Goal: Transaction & Acquisition: Purchase product/service

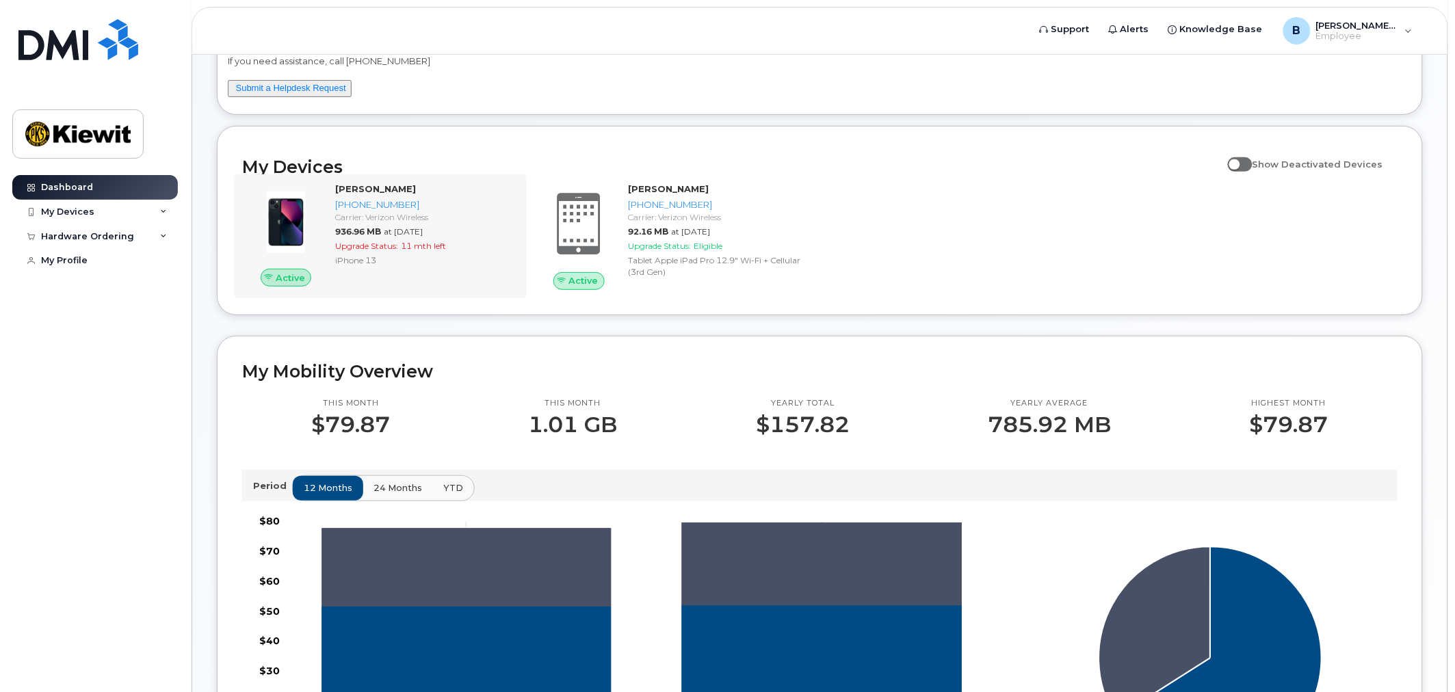
scroll to position [105, 0]
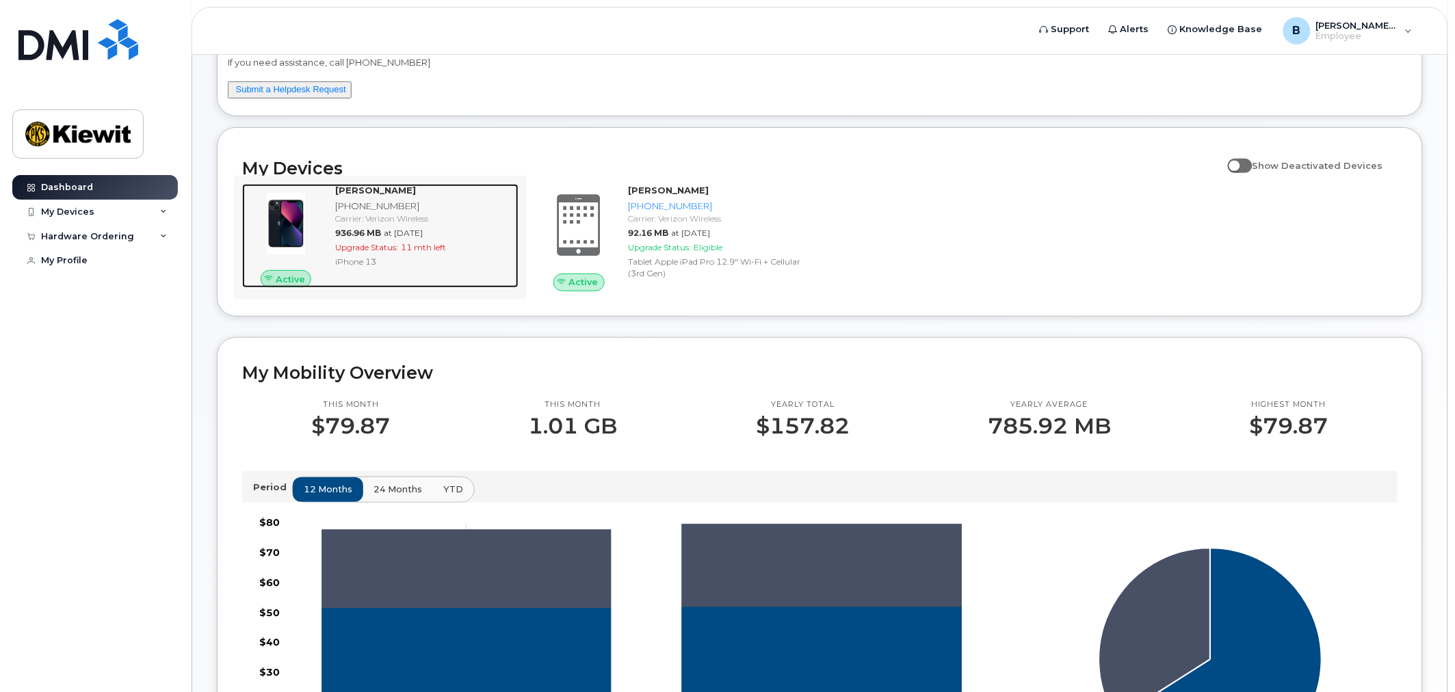
click at [445, 200] on div "[PHONE_NUMBER]" at bounding box center [424, 206] width 178 height 13
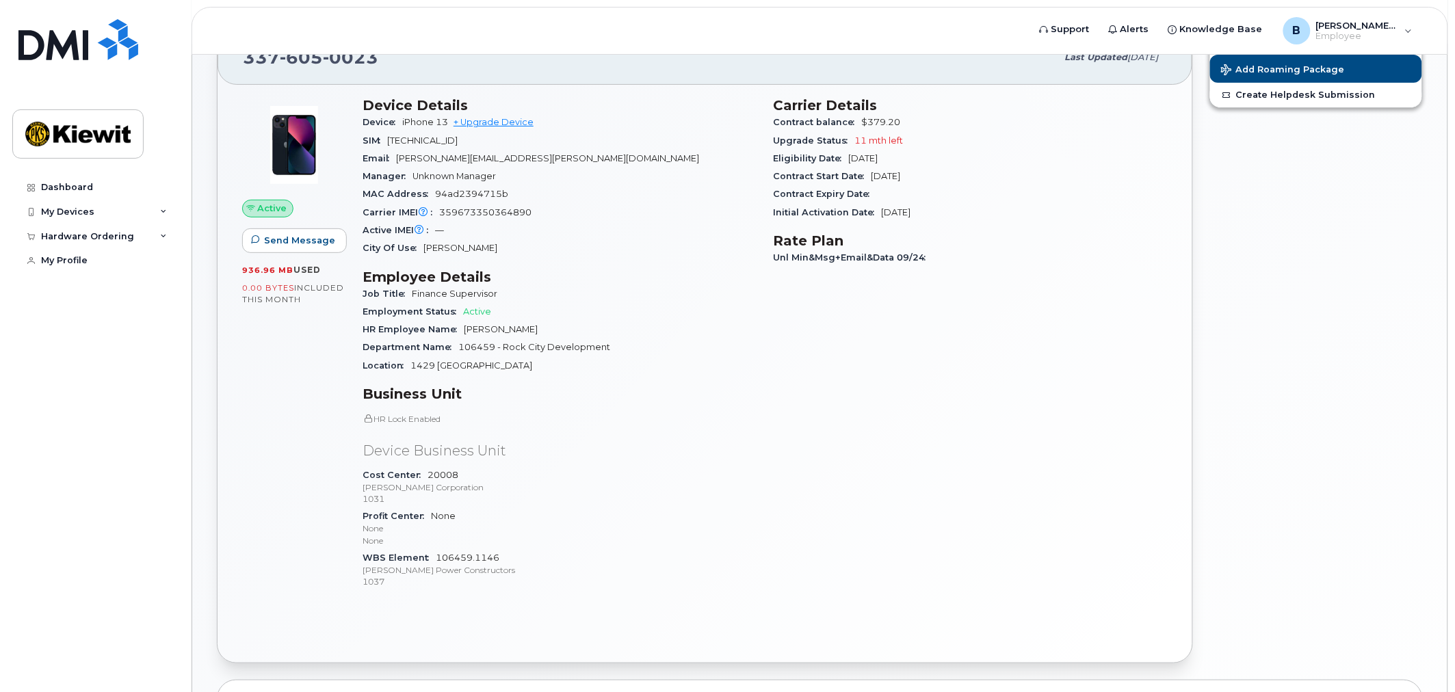
scroll to position [329, 0]
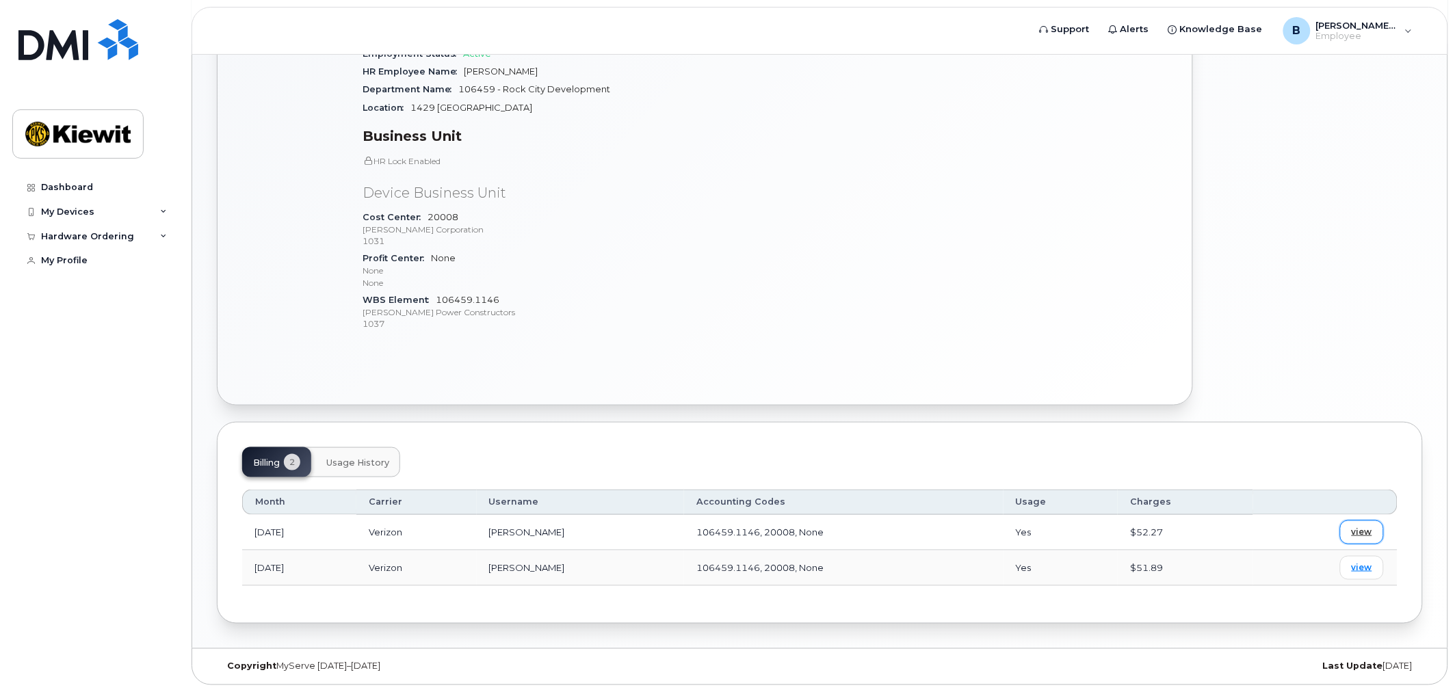
click at [1363, 534] on span "view" at bounding box center [1362, 532] width 21 height 12
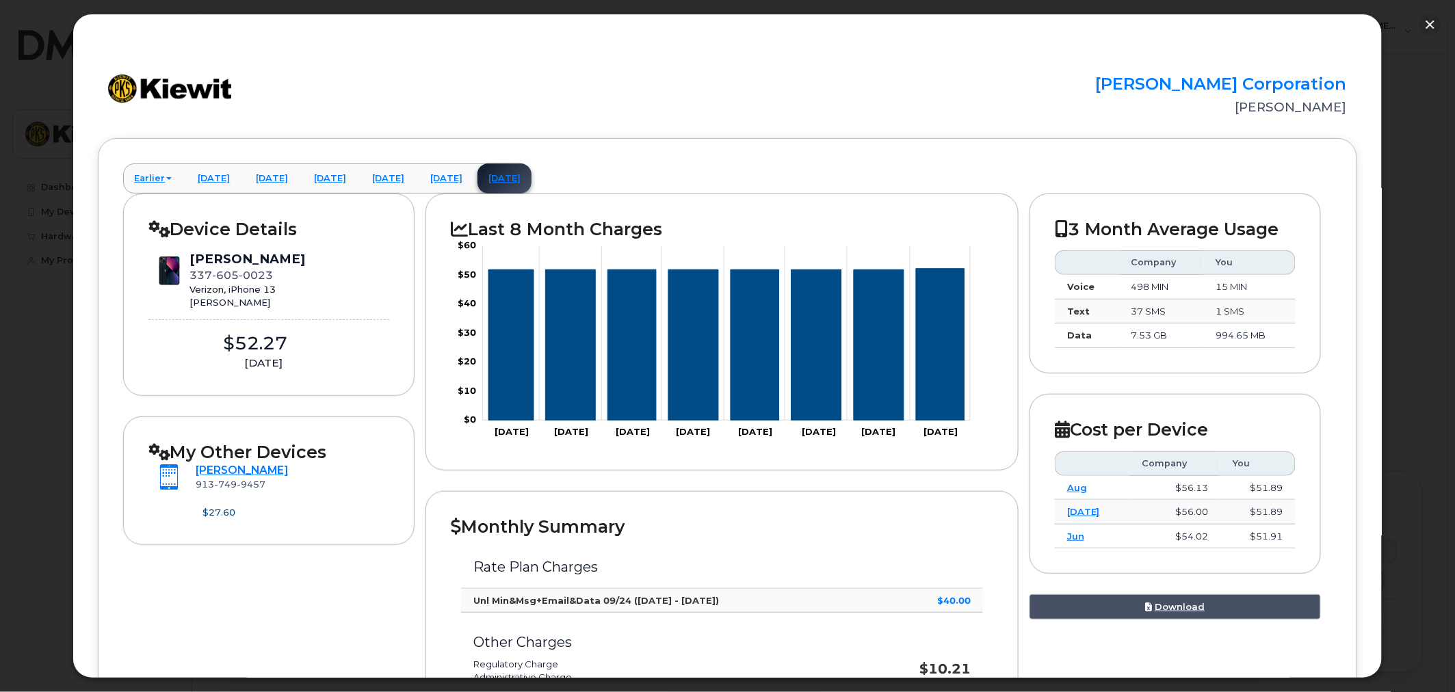
scroll to position [277, 0]
click at [1428, 18] on button "button" at bounding box center [1430, 25] width 22 height 22
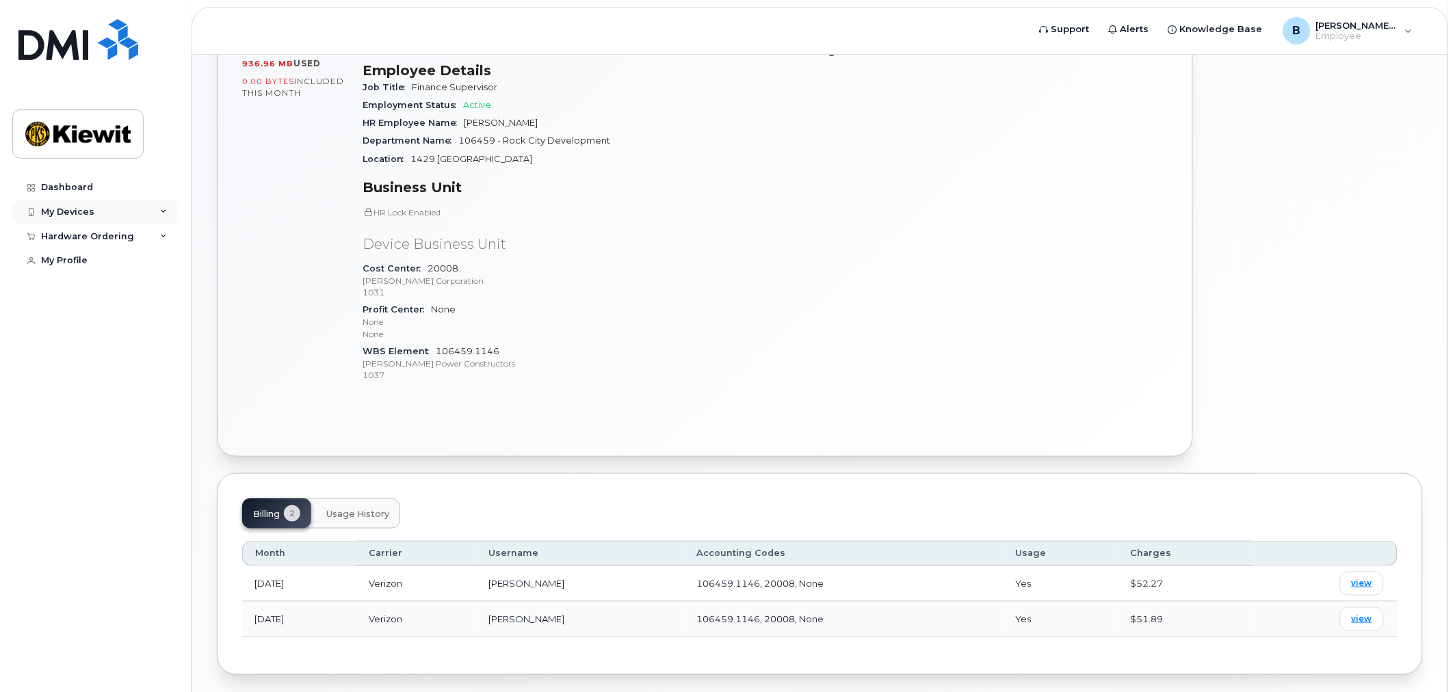
click at [130, 215] on div "My Devices" at bounding box center [95, 212] width 166 height 25
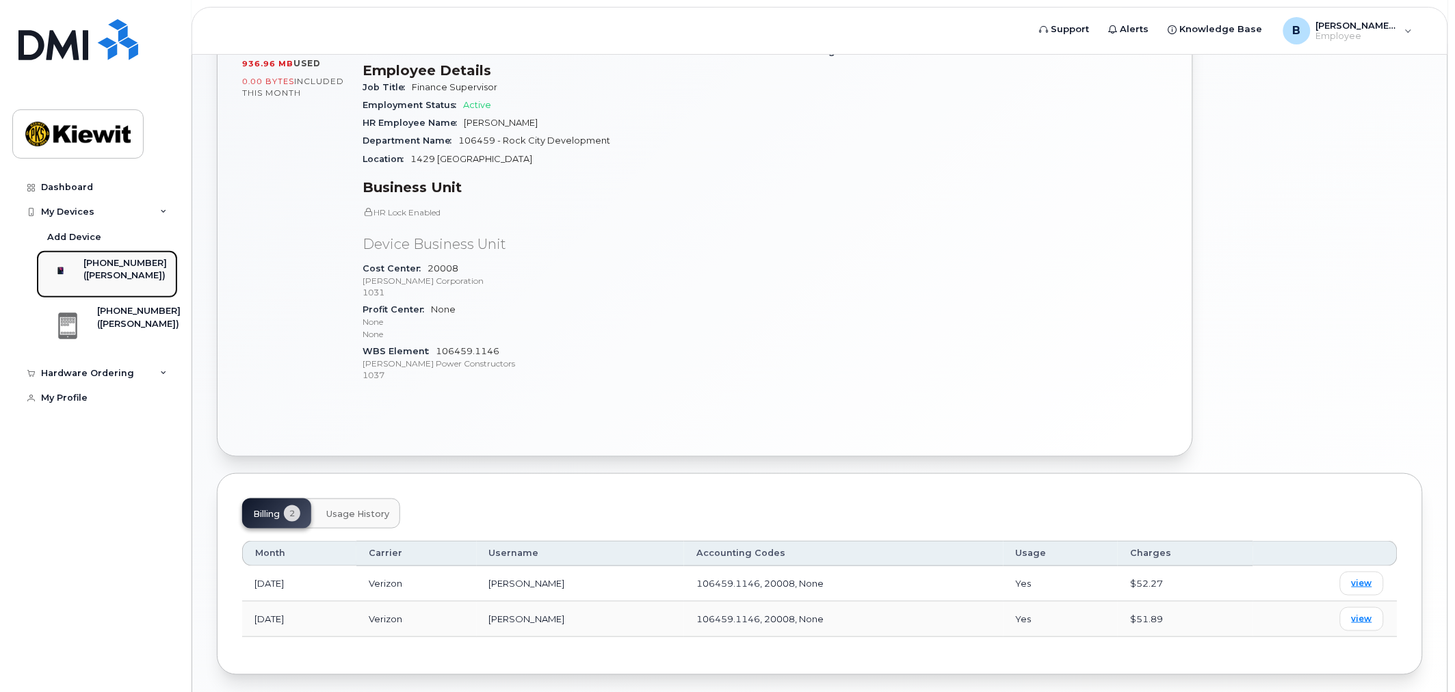
click at [118, 274] on div "([PERSON_NAME])" at bounding box center [124, 275] width 83 height 12
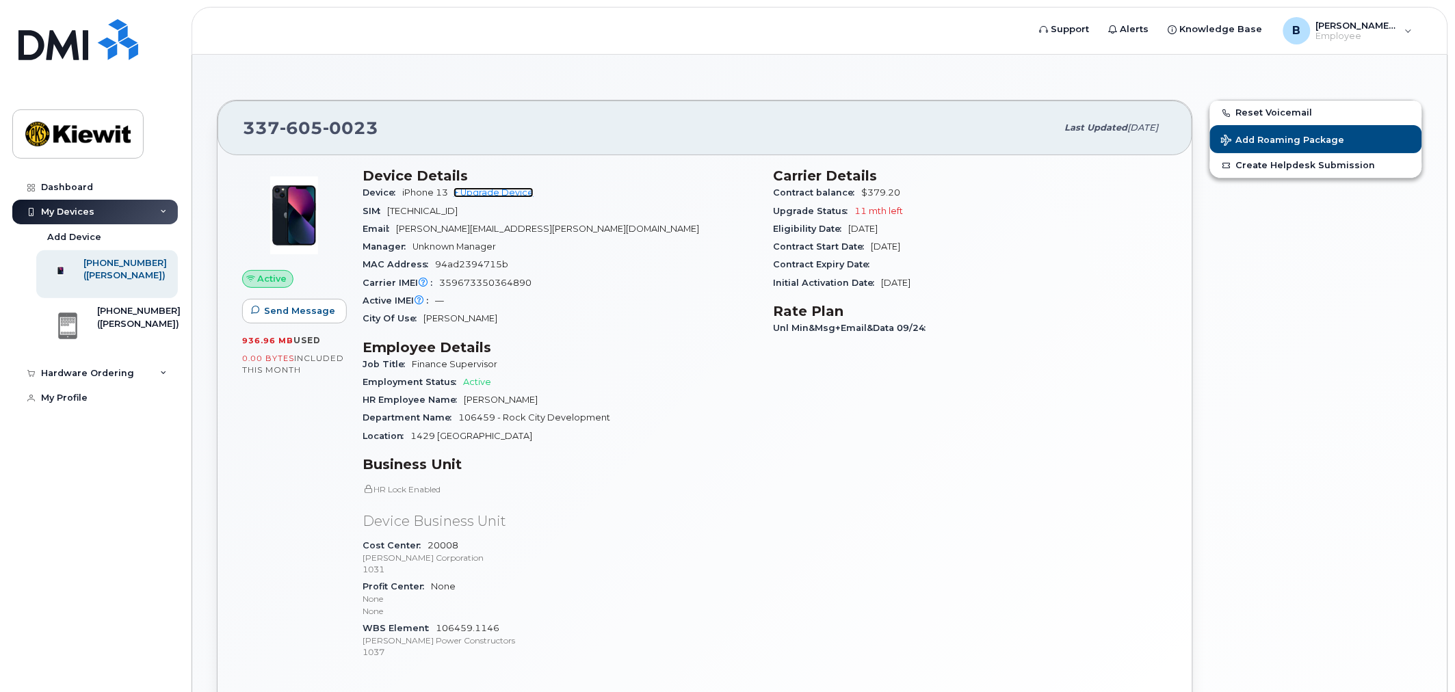
click at [508, 188] on link "+ Upgrade Device" at bounding box center [493, 192] width 80 height 10
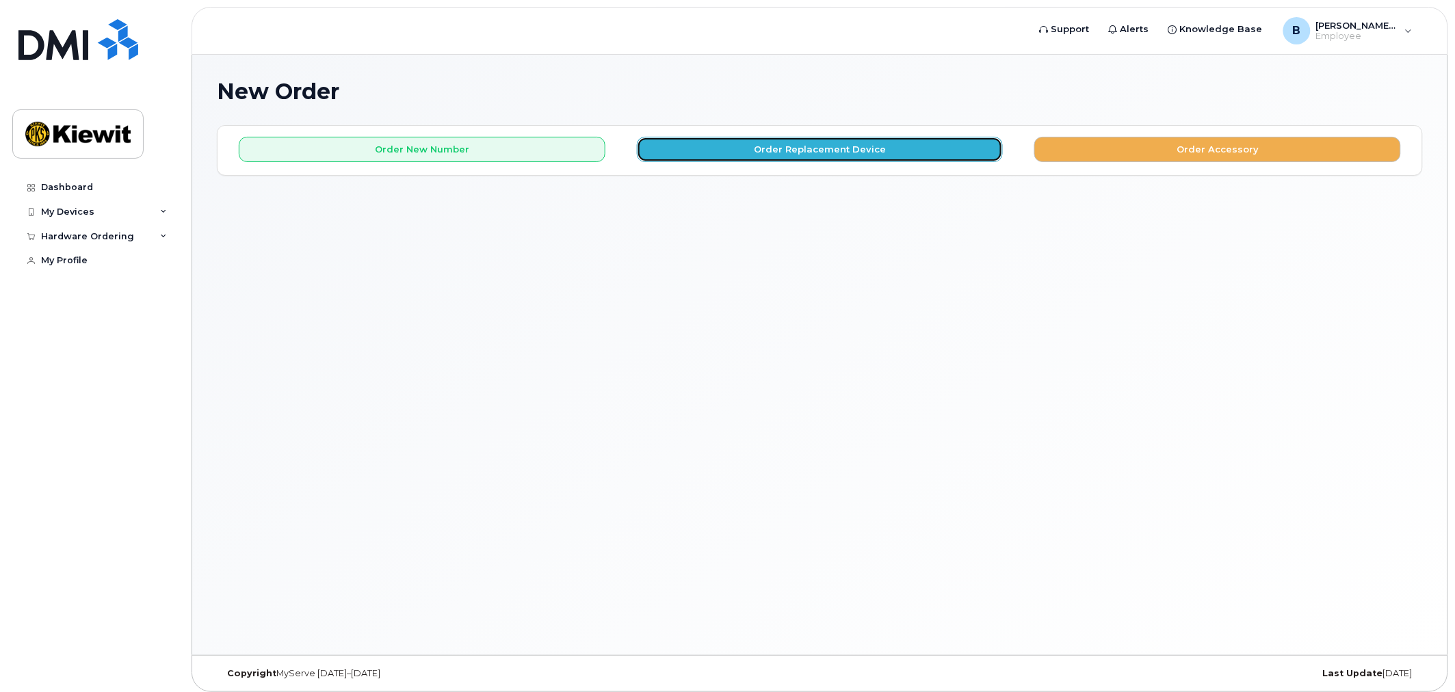
click at [884, 145] on button "Order Replacement Device" at bounding box center [820, 149] width 367 height 25
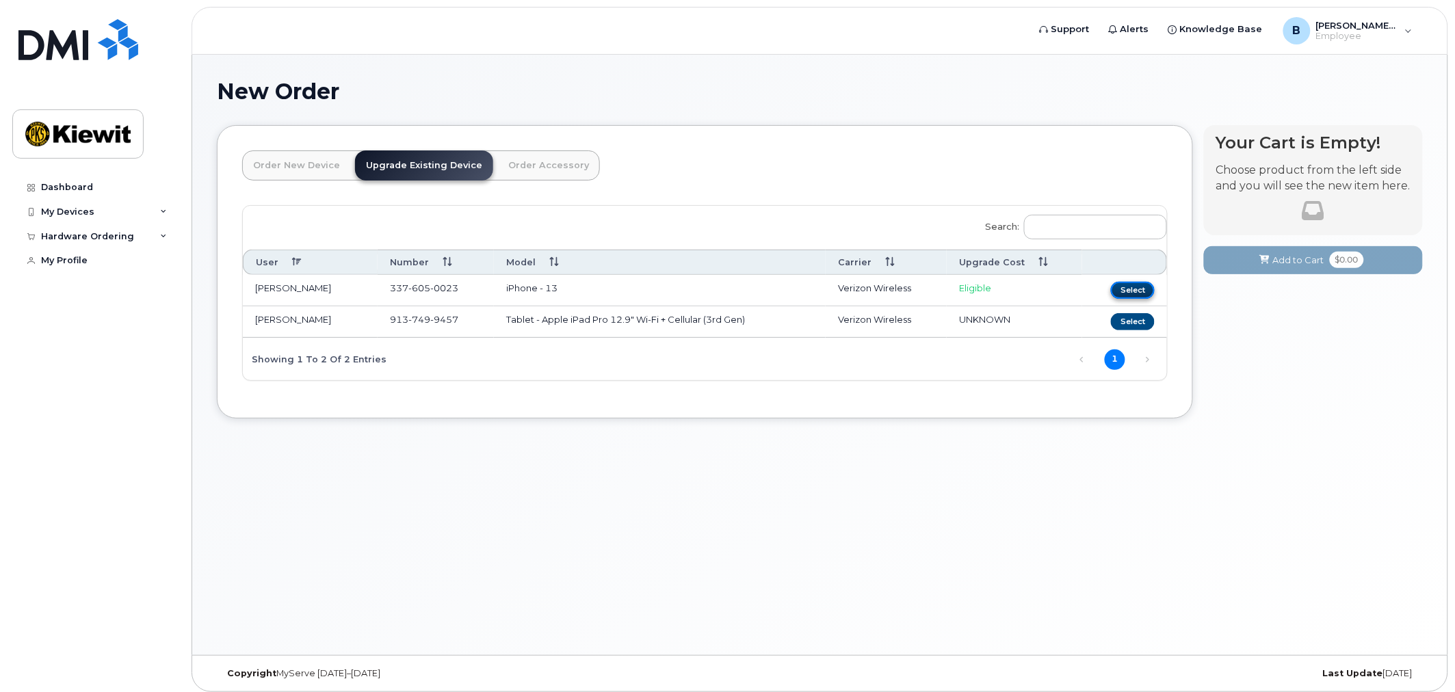
click at [1130, 295] on button "Select" at bounding box center [1133, 290] width 44 height 17
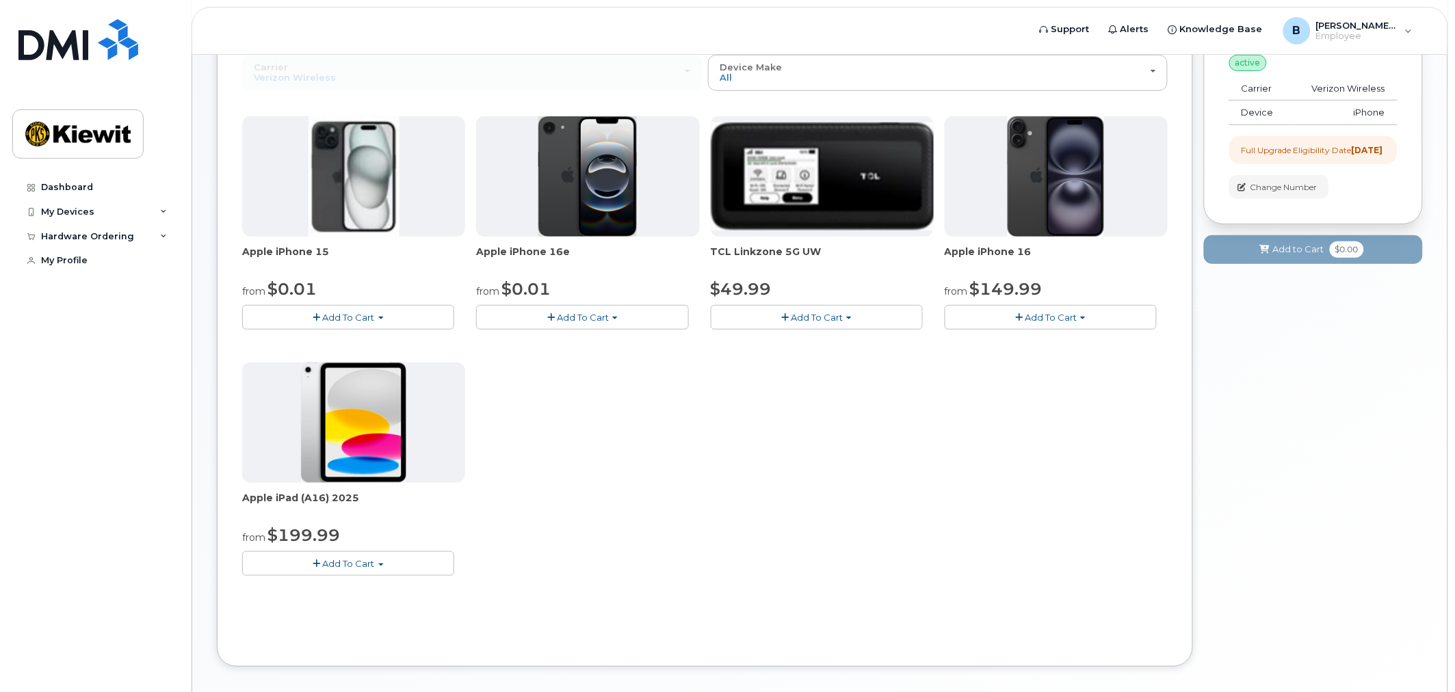
scroll to position [151, 0]
click at [1061, 317] on span "Add To Cart" at bounding box center [1051, 316] width 52 height 11
click at [1086, 356] on link "$149.99 - 2 Year Upgrade (128GB)" at bounding box center [1040, 358] width 184 height 17
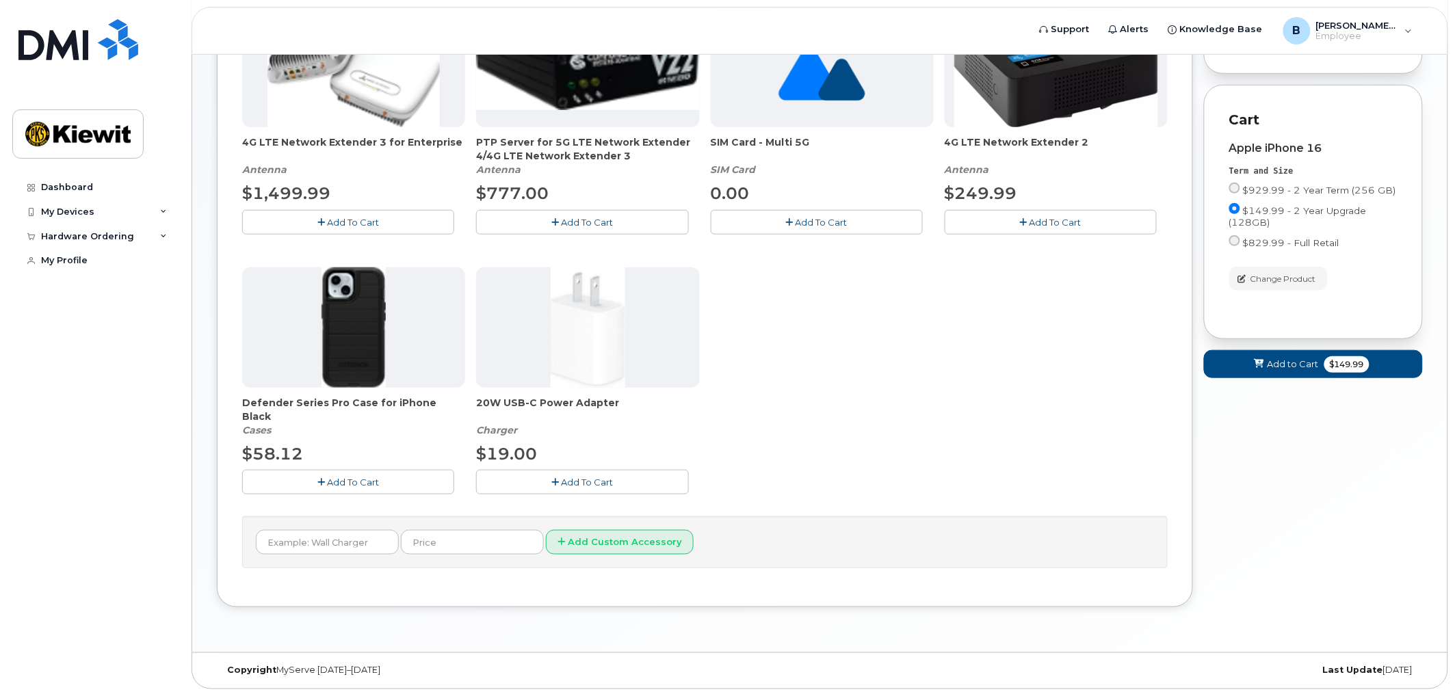
scroll to position [302, 0]
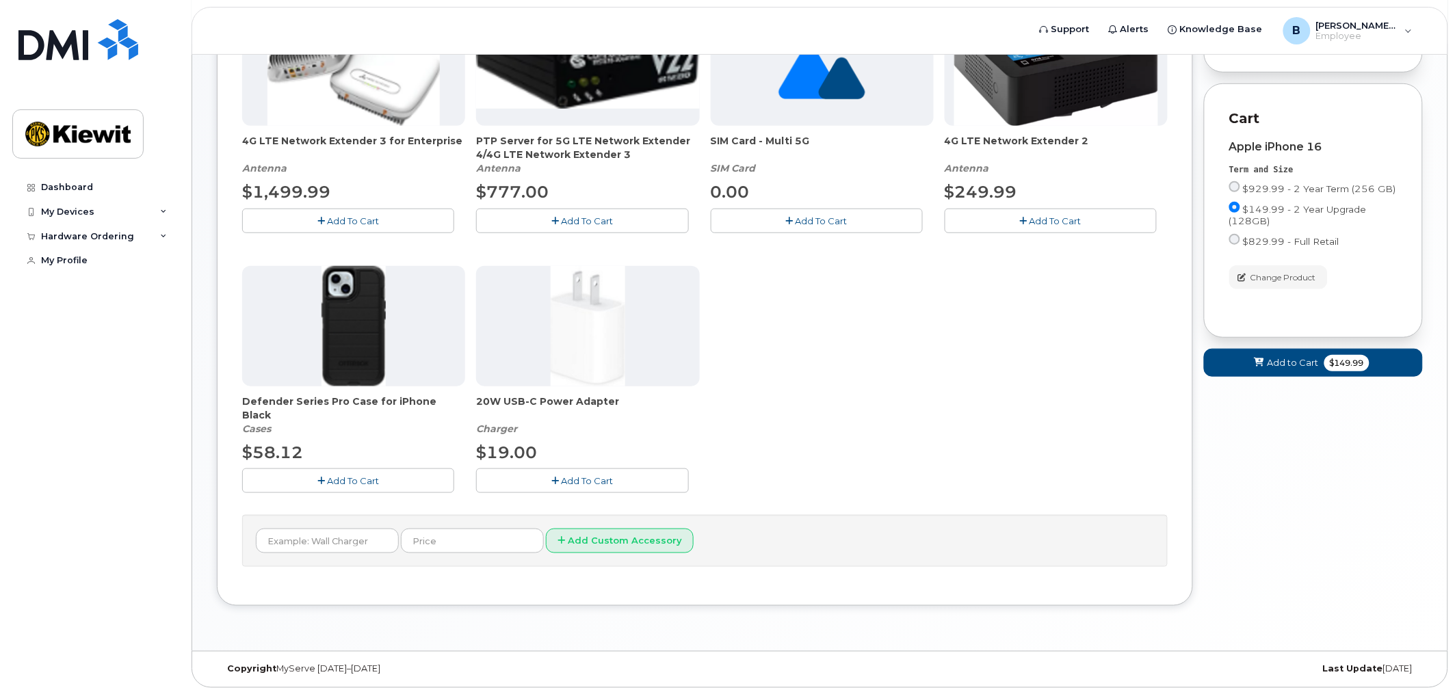
click at [618, 489] on button "Add To Cart" at bounding box center [582, 481] width 212 height 24
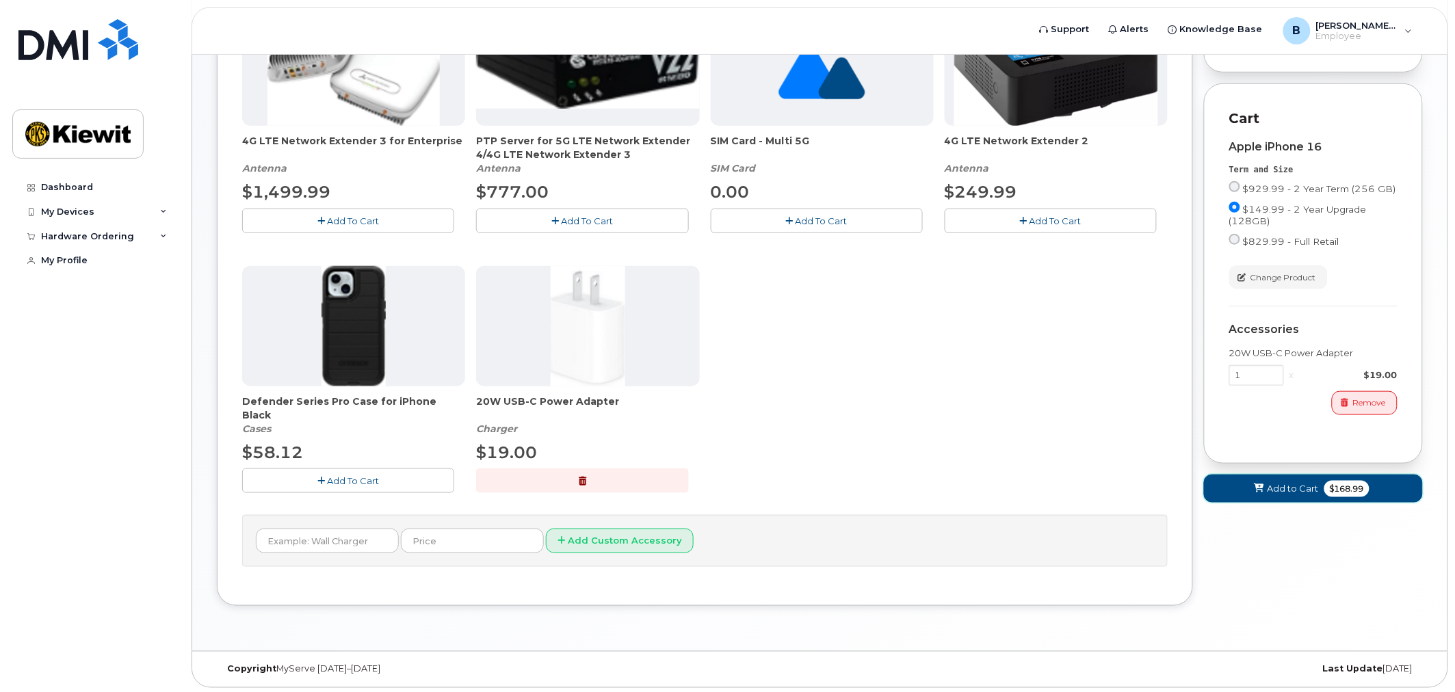
click at [1308, 495] on span "Add to Cart" at bounding box center [1292, 488] width 51 height 13
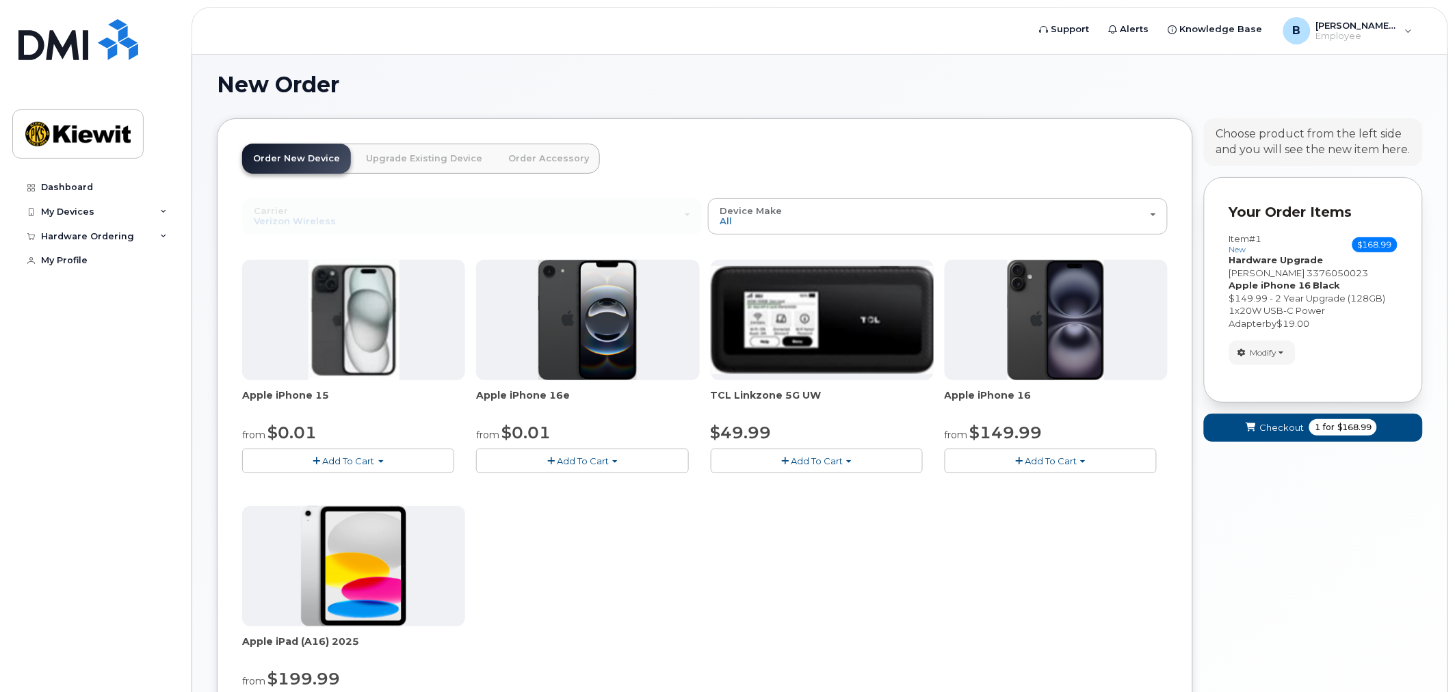
scroll to position [215, 0]
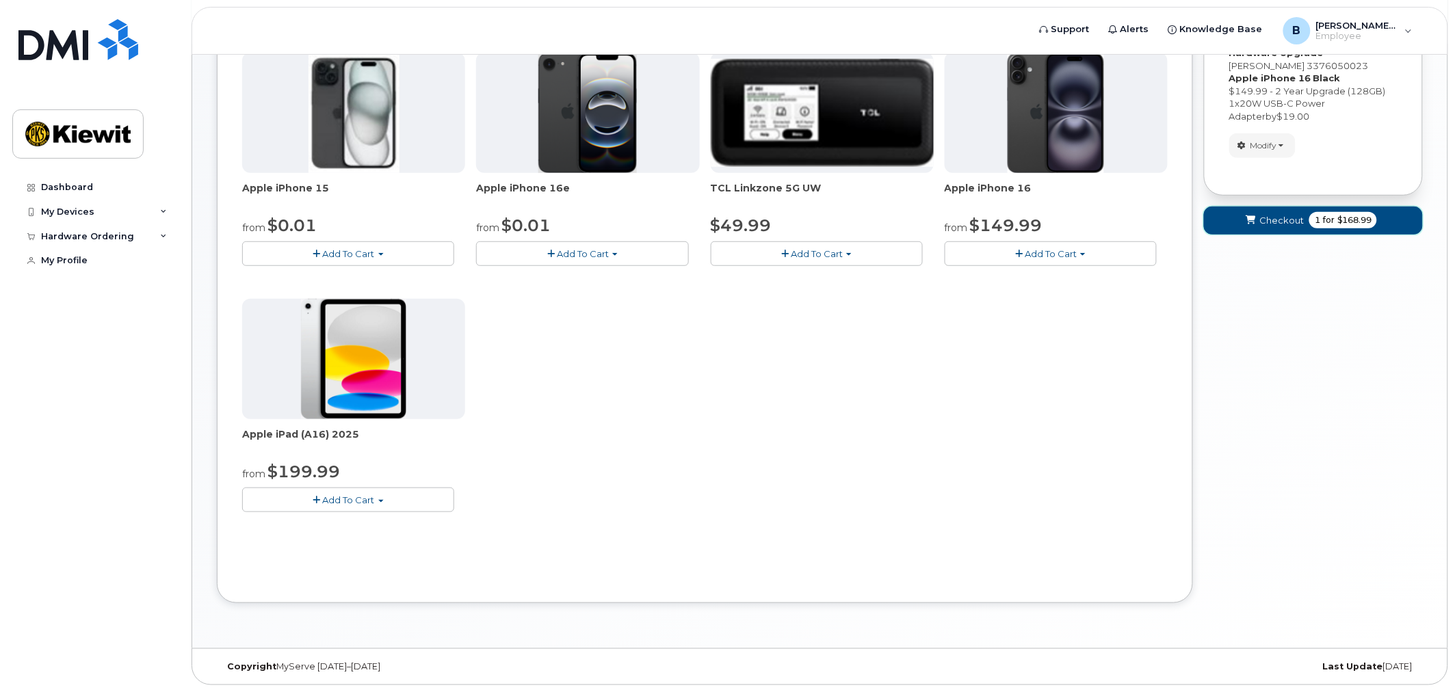
click at [1320, 215] on span "for" at bounding box center [1328, 220] width 17 height 12
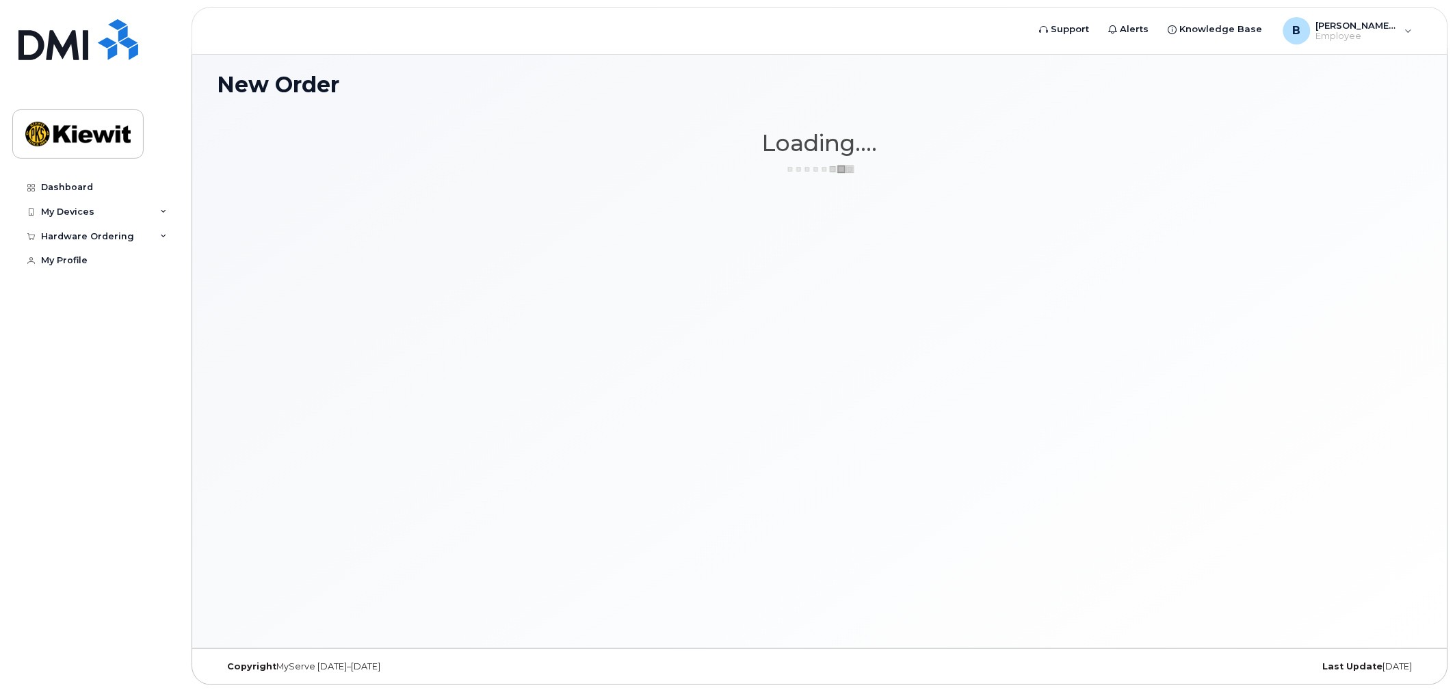
scroll to position [7, 0]
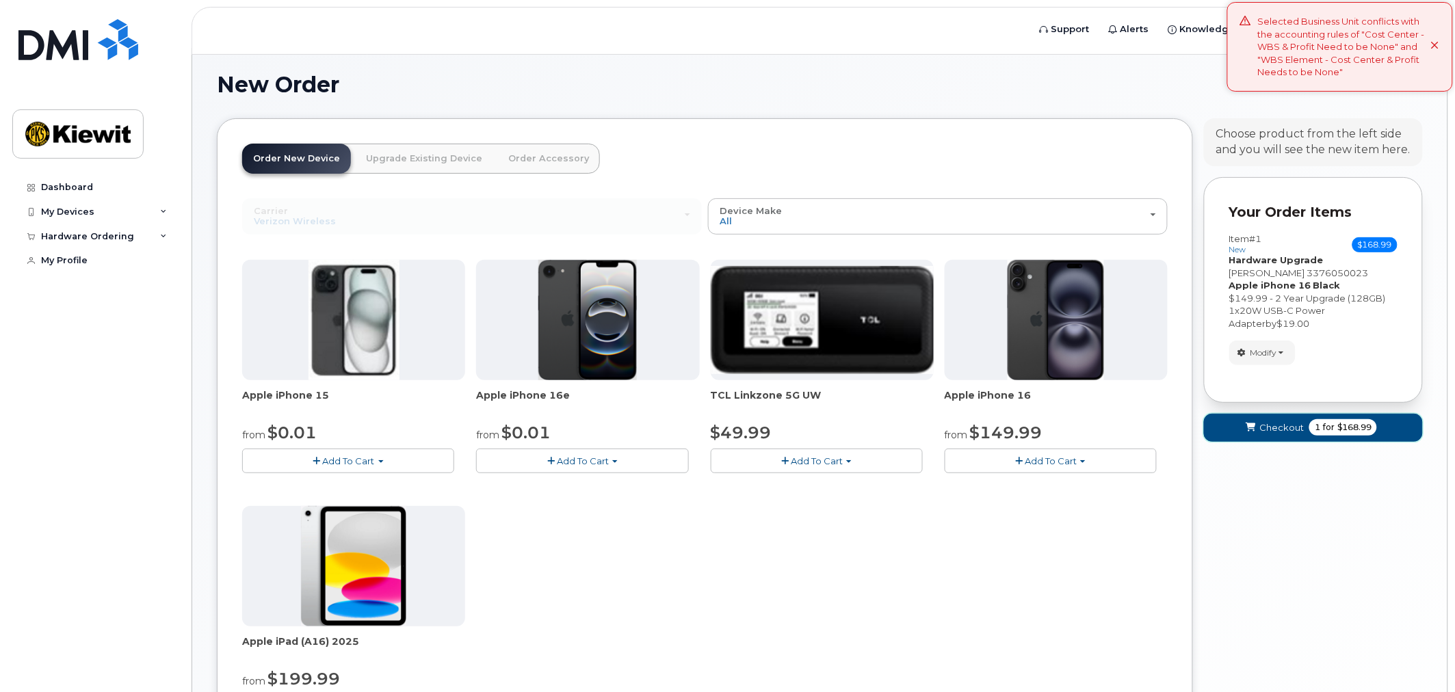
click at [1293, 417] on button "Checkout 1 for $168.99" at bounding box center [1313, 428] width 219 height 28
click at [423, 158] on link "Upgrade Existing Device" at bounding box center [424, 159] width 138 height 30
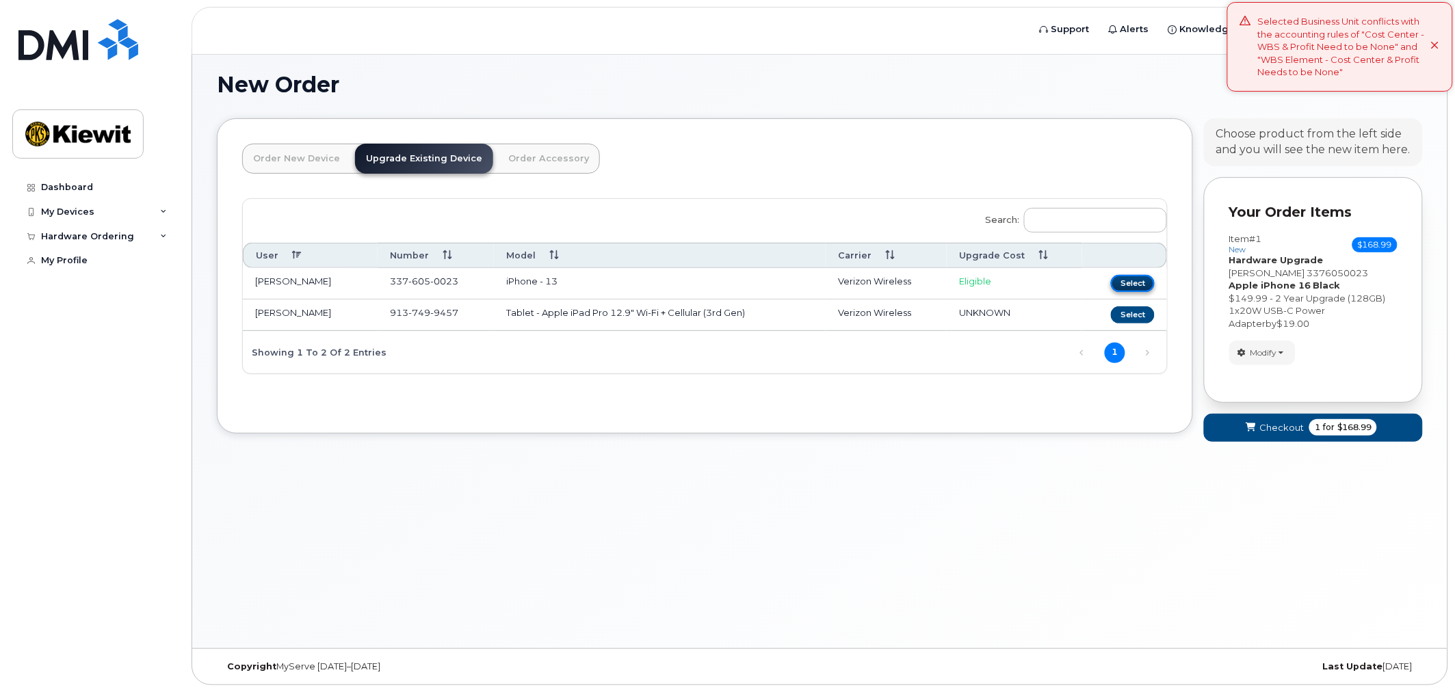
click at [1120, 282] on button "Select" at bounding box center [1133, 283] width 44 height 17
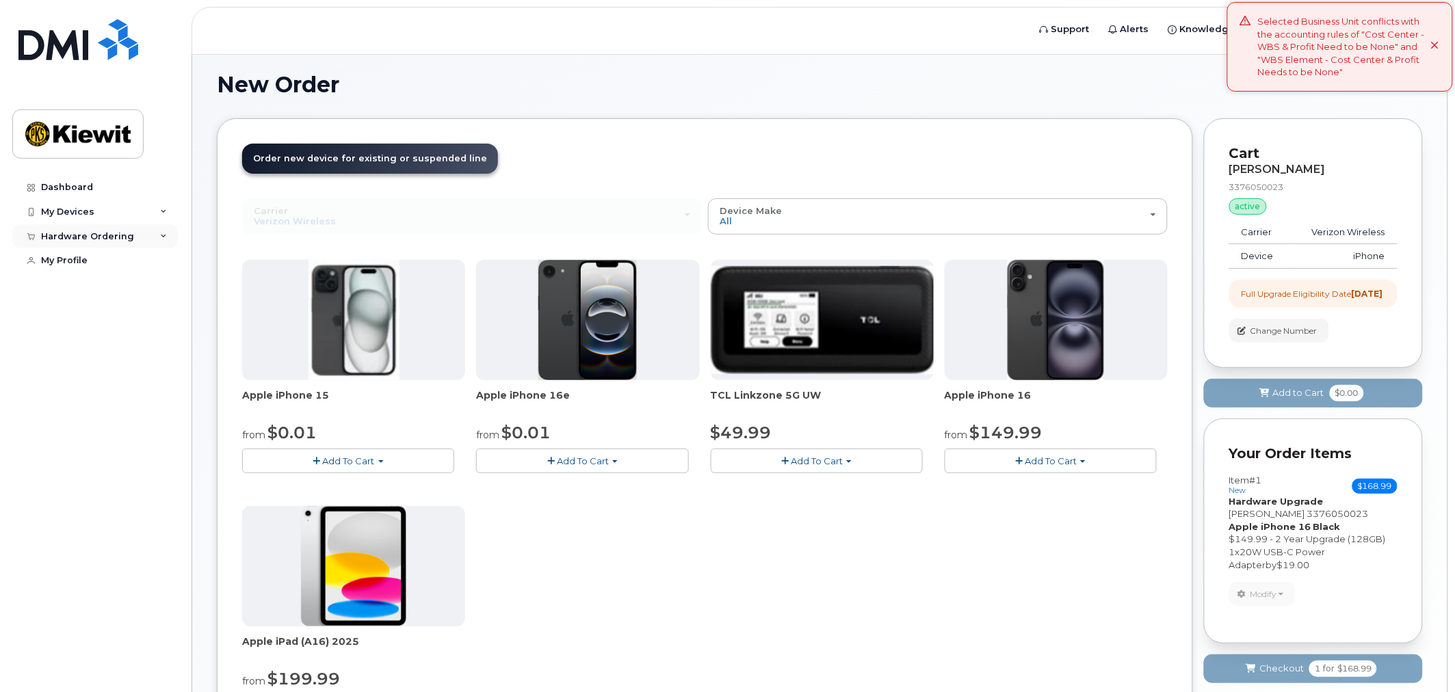
click at [151, 241] on div "Hardware Ordering" at bounding box center [95, 236] width 166 height 25
click at [74, 291] on div "My Profile" at bounding box center [64, 286] width 47 height 11
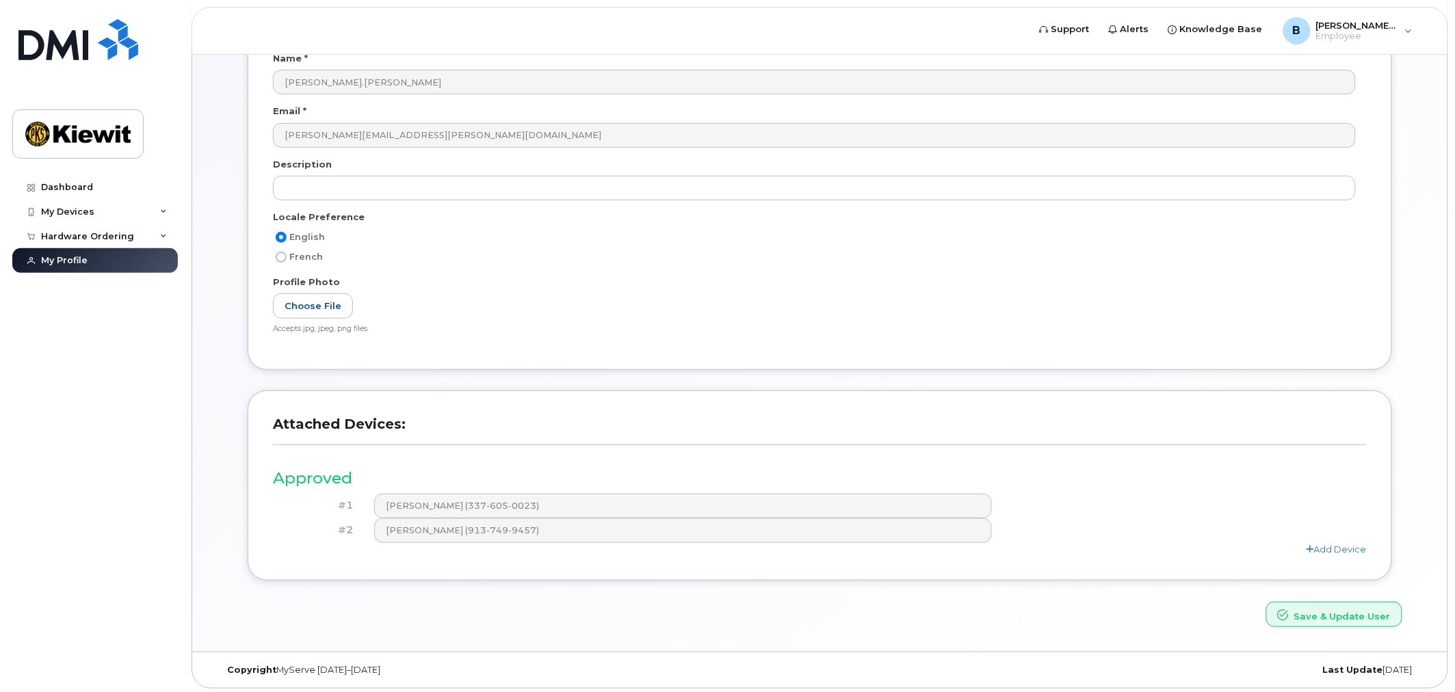
scroll to position [145, 0]
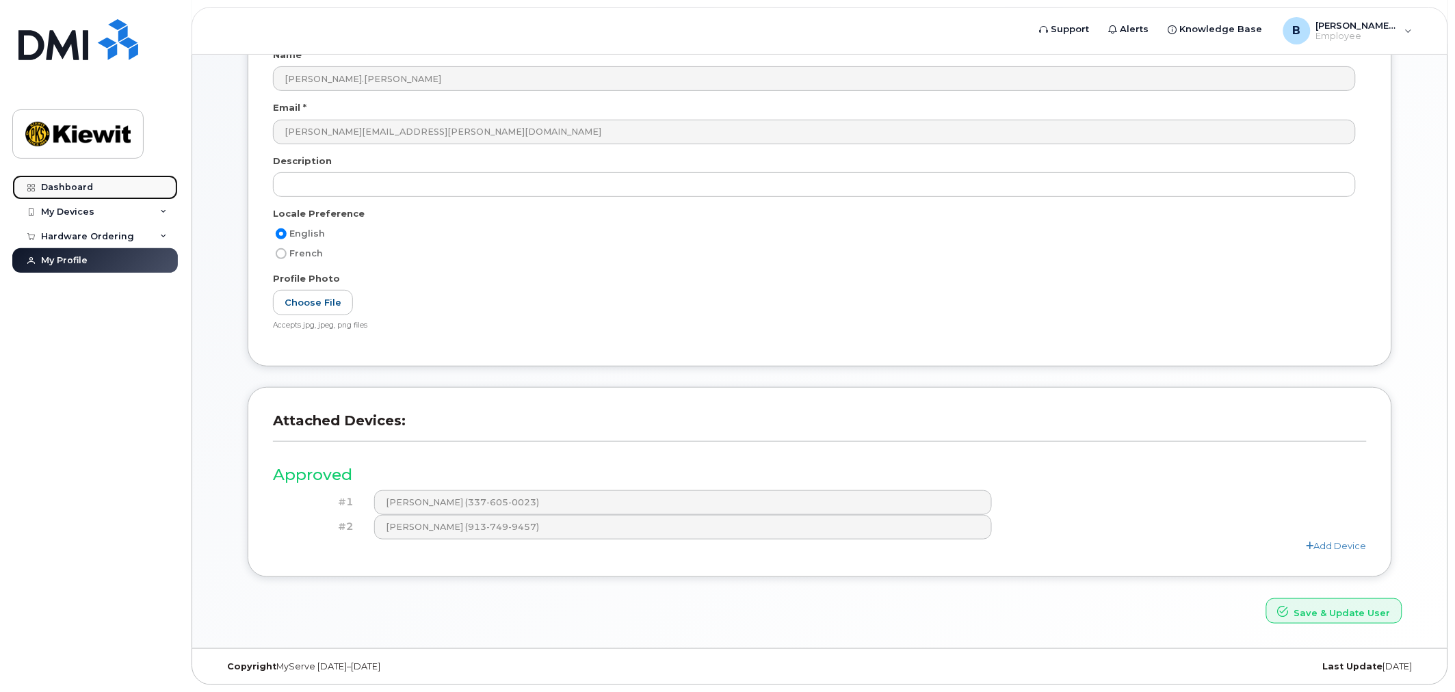
click at [131, 190] on link "Dashboard" at bounding box center [95, 187] width 166 height 25
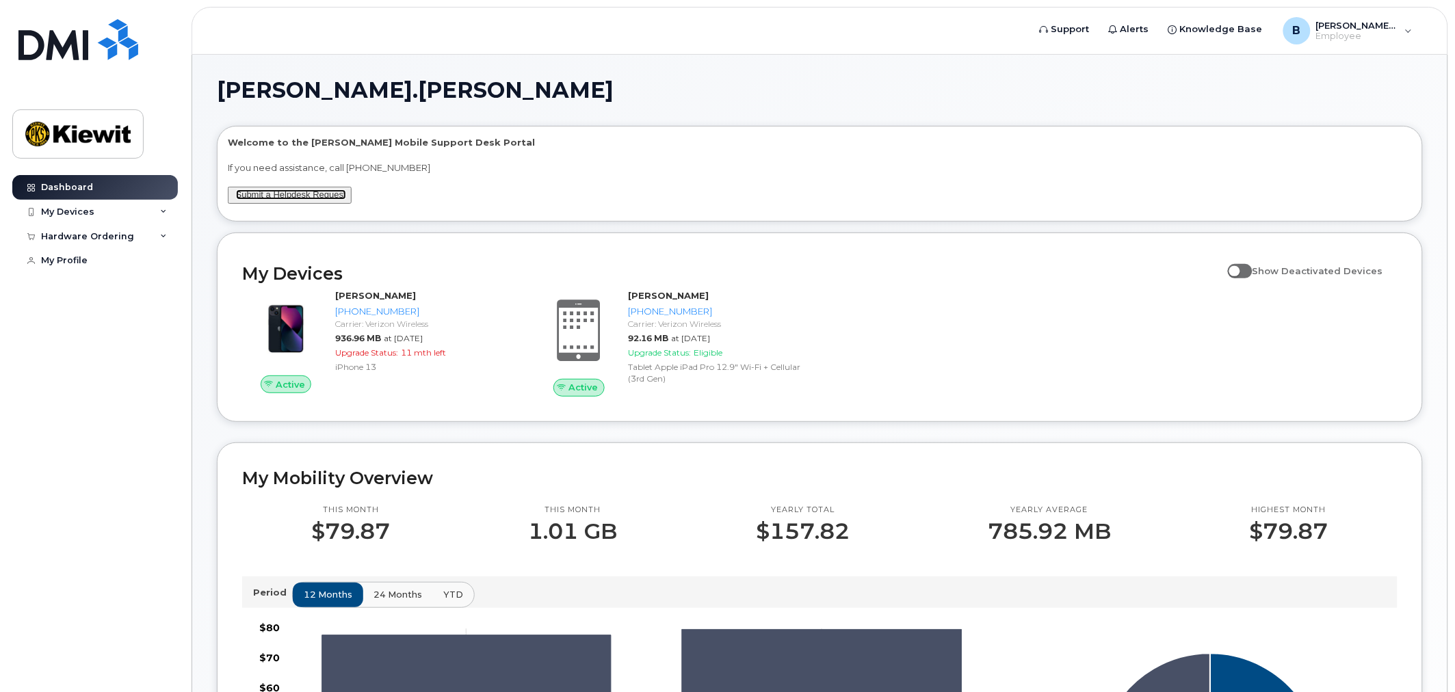
click at [315, 197] on link "Submit a Helpdesk Request" at bounding box center [291, 194] width 110 height 10
